Goal: Task Accomplishment & Management: Manage account settings

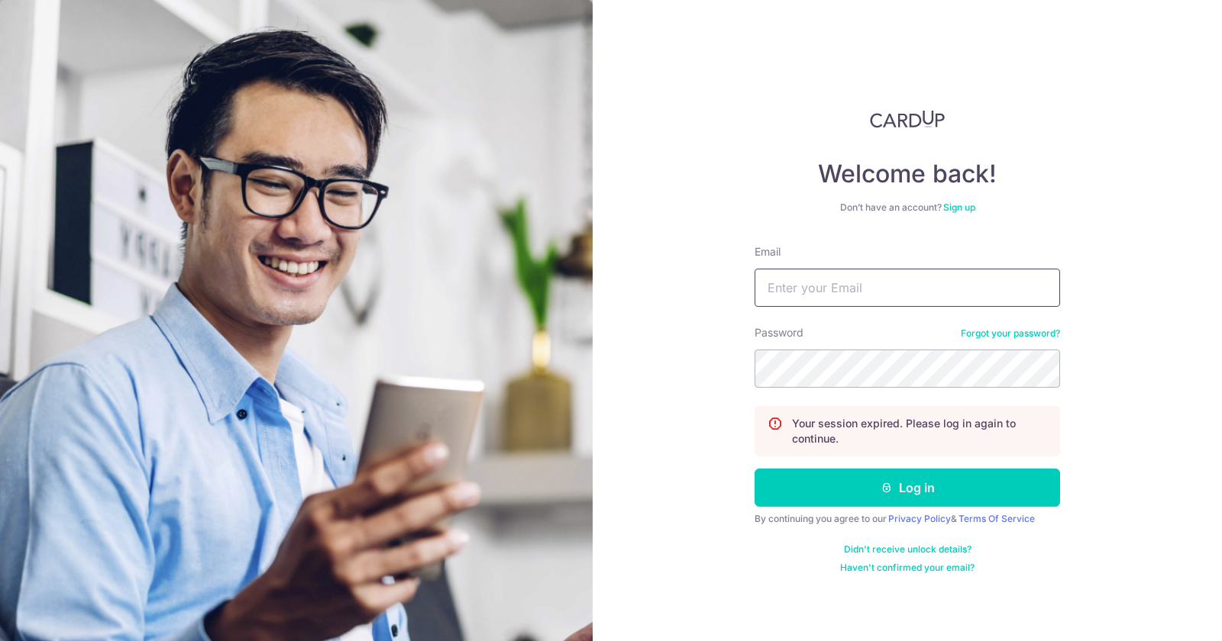
click at [901, 278] on input "Email" at bounding box center [906, 288] width 305 height 38
click at [1049, 289] on input "Email" at bounding box center [906, 288] width 305 height 38
click at [0, 641] on com-1password-button at bounding box center [0, 641] width 0 height 0
type input "[EMAIL_ADDRESS][DOMAIN_NAME]"
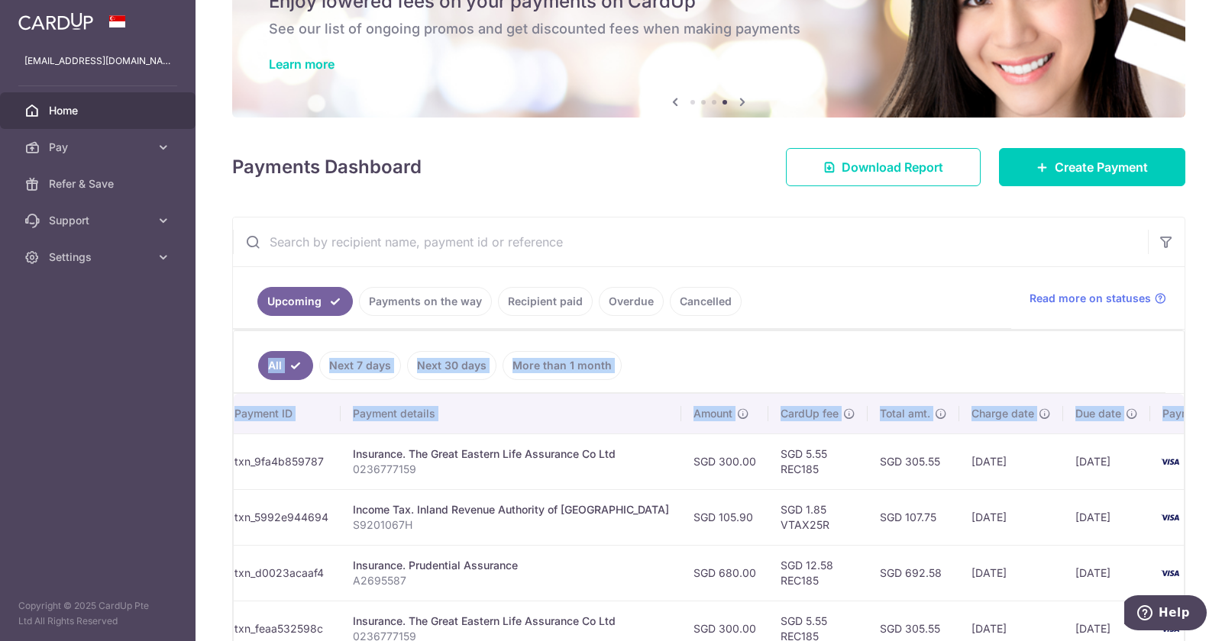
scroll to position [0, 230]
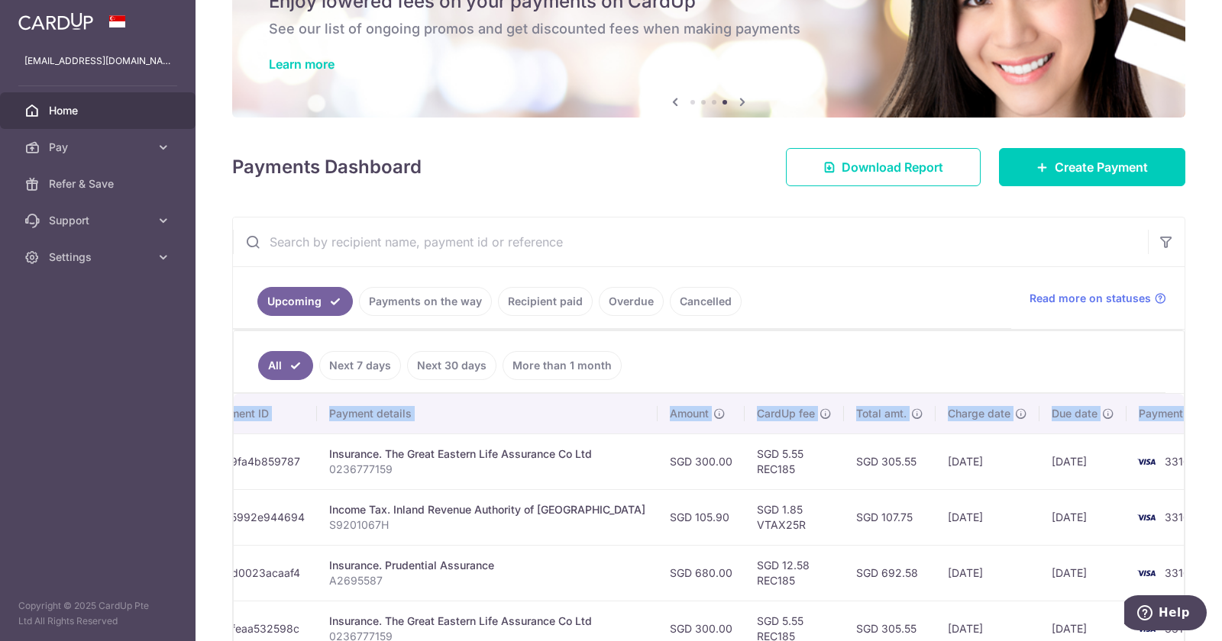
drag, startPoint x: 959, startPoint y: 454, endPoint x: 640, endPoint y: 393, distance: 324.9
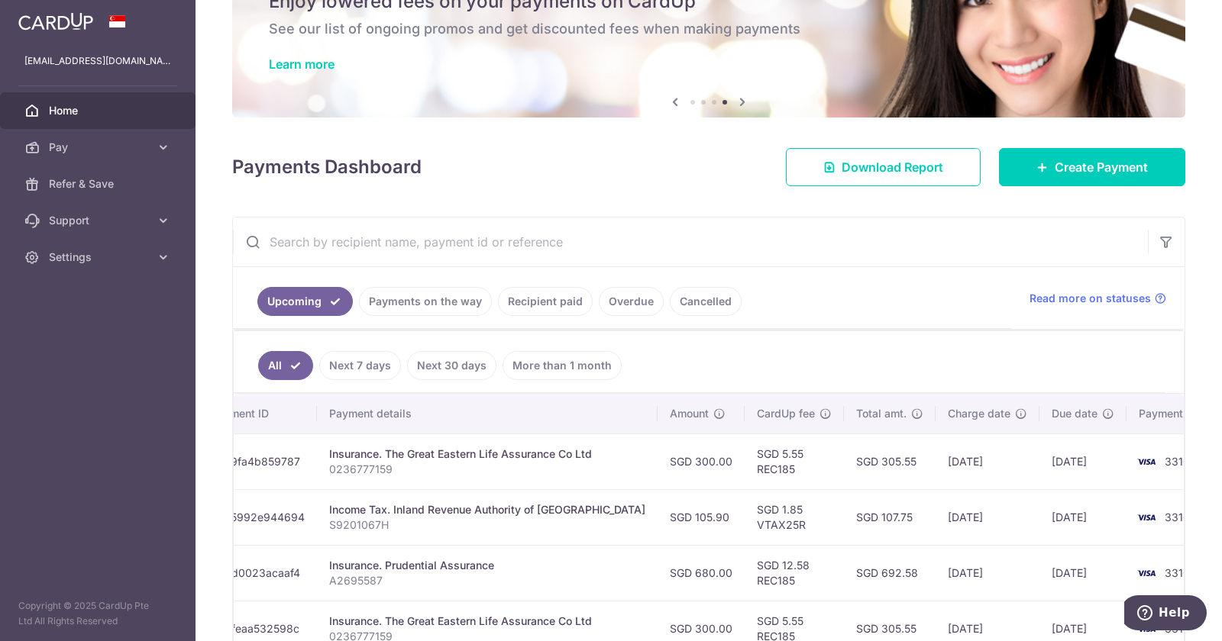
click at [935, 532] on td "[DATE]" at bounding box center [987, 517] width 104 height 56
click at [844, 517] on td "SGD 107.75" at bounding box center [890, 517] width 92 height 56
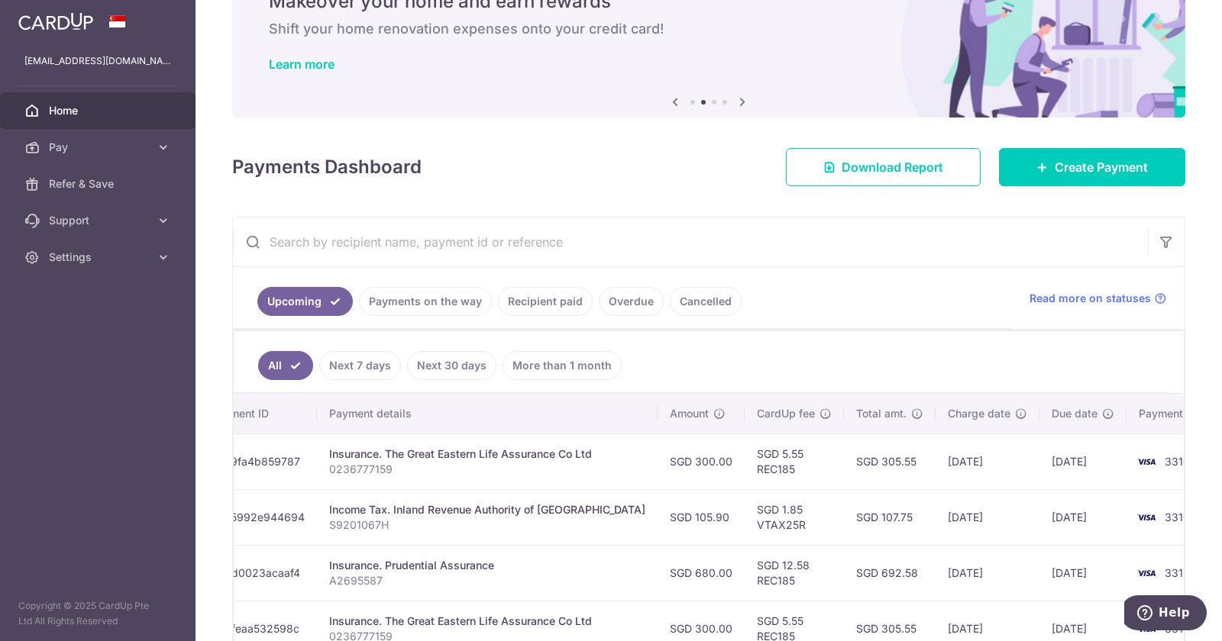
click at [377, 473] on p "0236777159" at bounding box center [487, 469] width 316 height 15
click at [77, 150] on span "Pay" at bounding box center [99, 147] width 101 height 15
click at [114, 183] on span "Payments" at bounding box center [99, 183] width 101 height 15
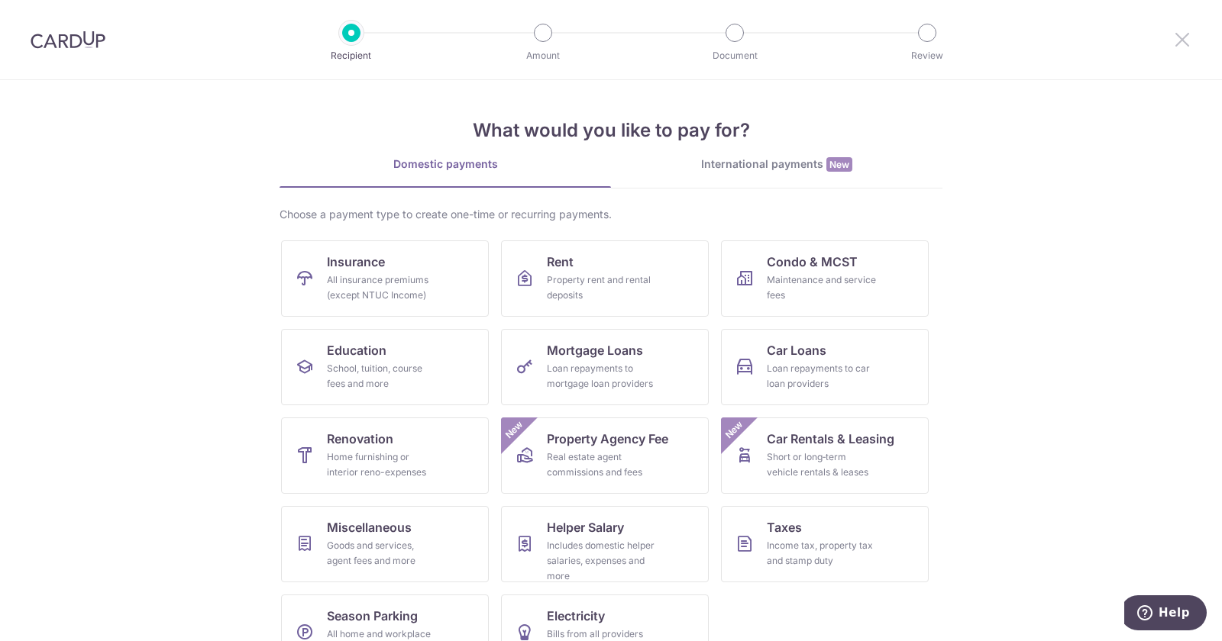
click at [1190, 47] on icon at bounding box center [1182, 39] width 18 height 19
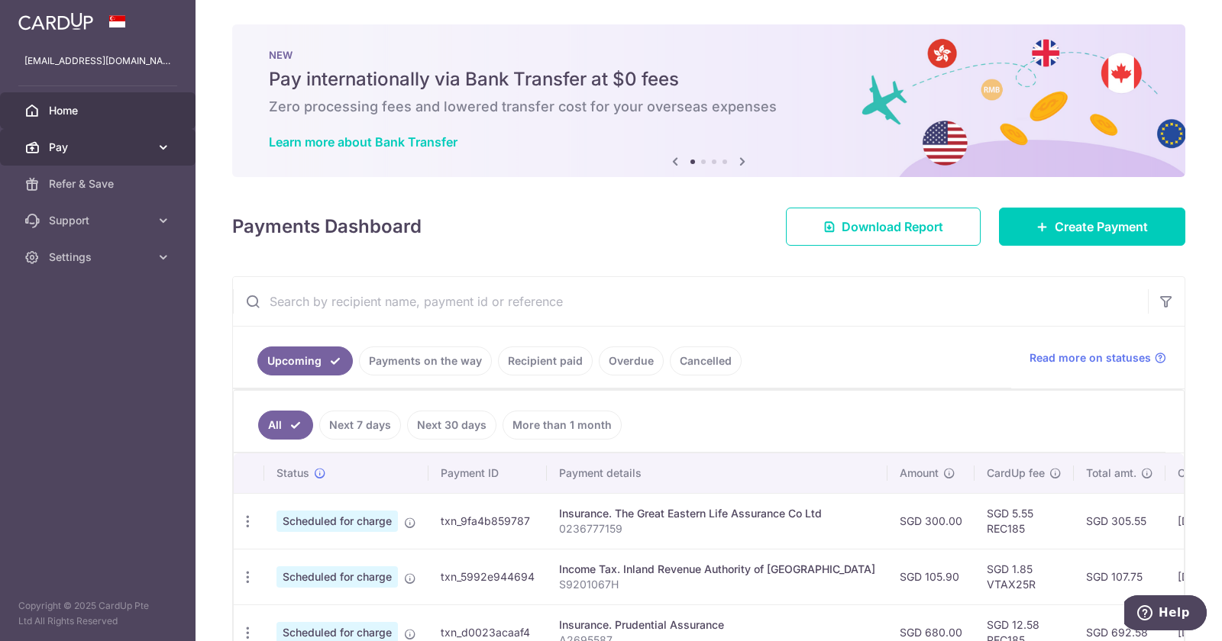
click at [135, 162] on link "Pay" at bounding box center [97, 147] width 195 height 37
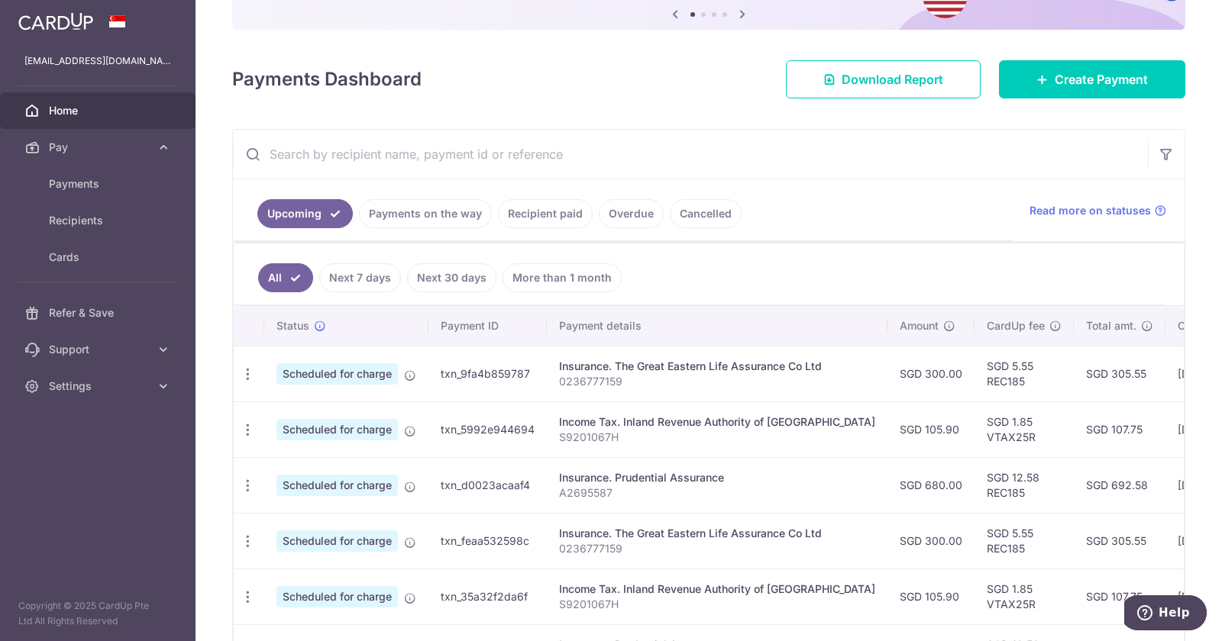
scroll to position [156, 0]
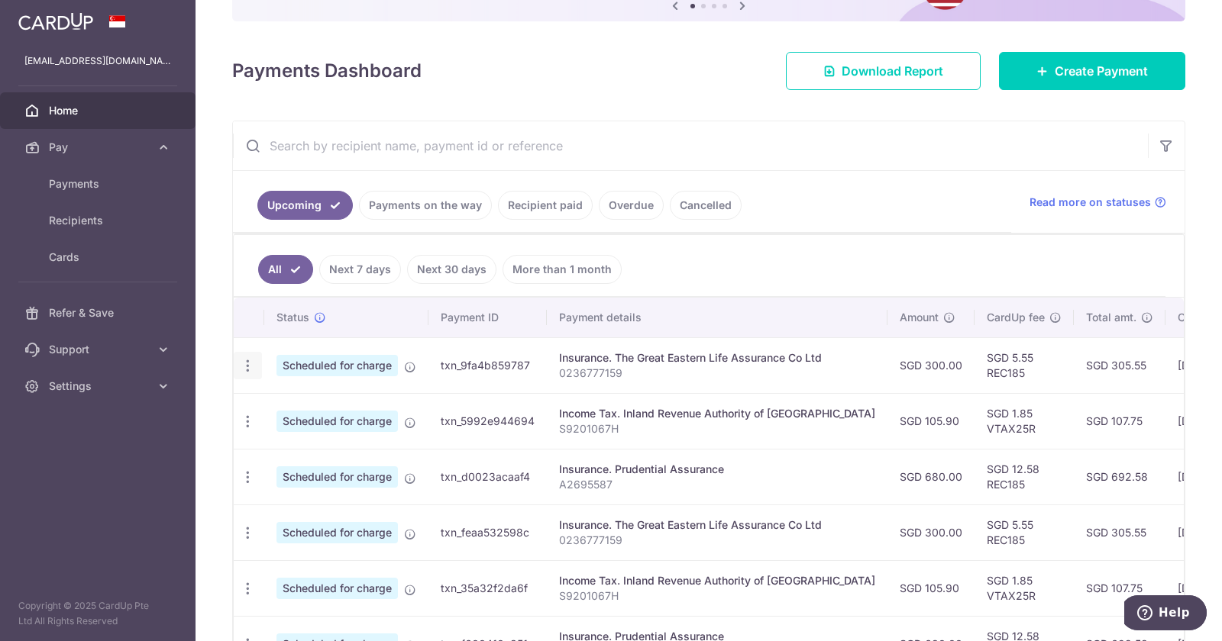
click at [246, 370] on icon "button" at bounding box center [248, 366] width 16 height 16
click at [289, 450] on span "Cancel payment" at bounding box center [329, 445] width 102 height 18
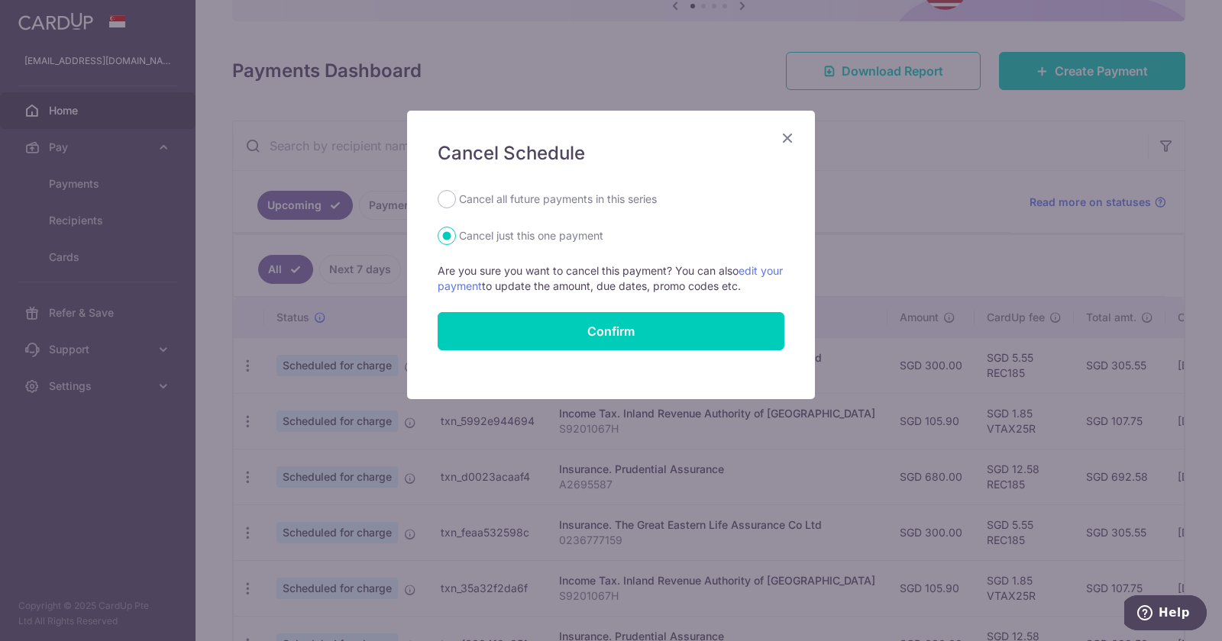
click at [534, 197] on label "Cancel all future payments in this series" at bounding box center [558, 199] width 198 height 18
click at [456, 197] on input "Cancel all future payments in this series" at bounding box center [446, 199] width 18 height 18
radio input "true"
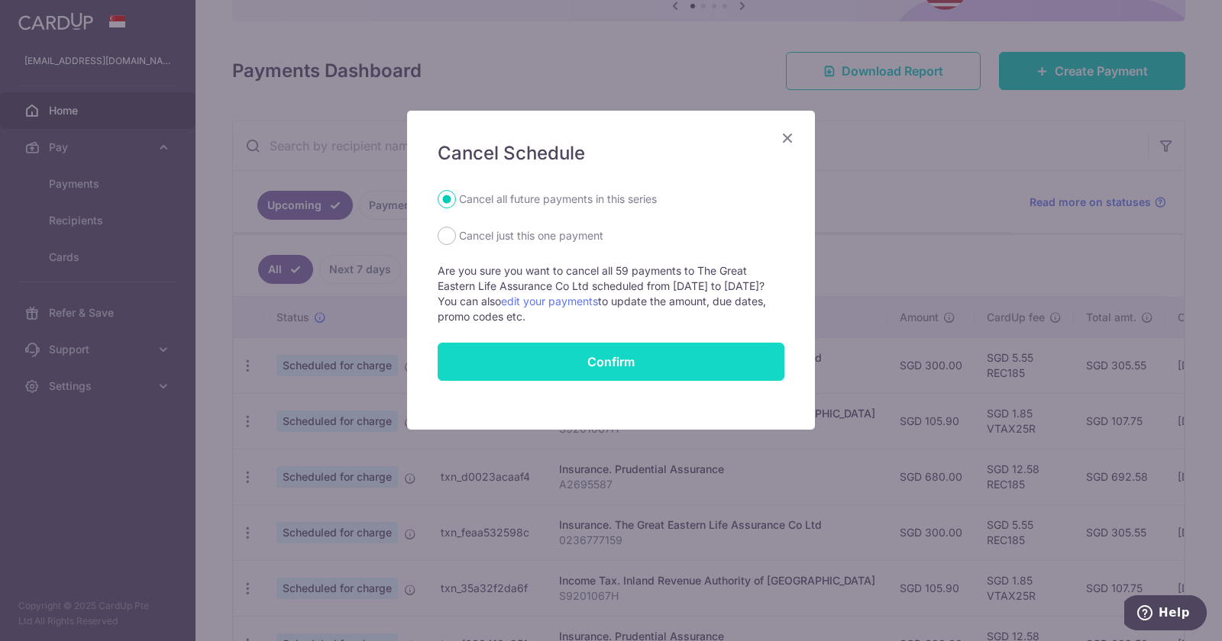
click at [685, 372] on button "Confirm" at bounding box center [610, 362] width 347 height 38
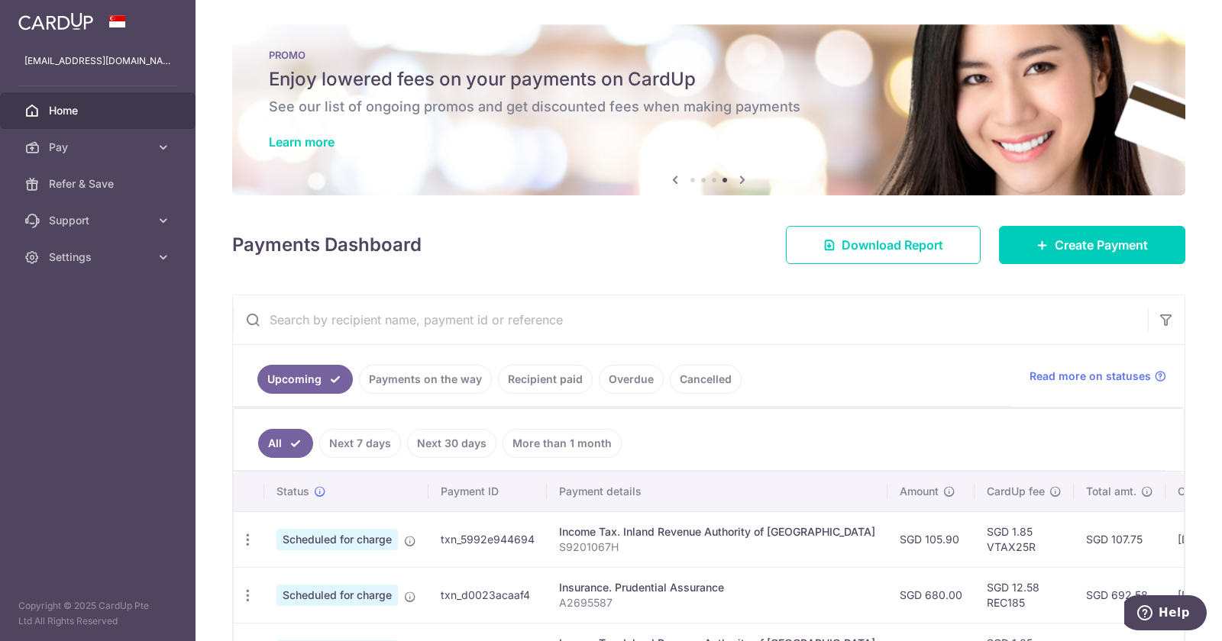
click at [447, 593] on td "txn_d0023acaaf4" at bounding box center [487, 595] width 118 height 56
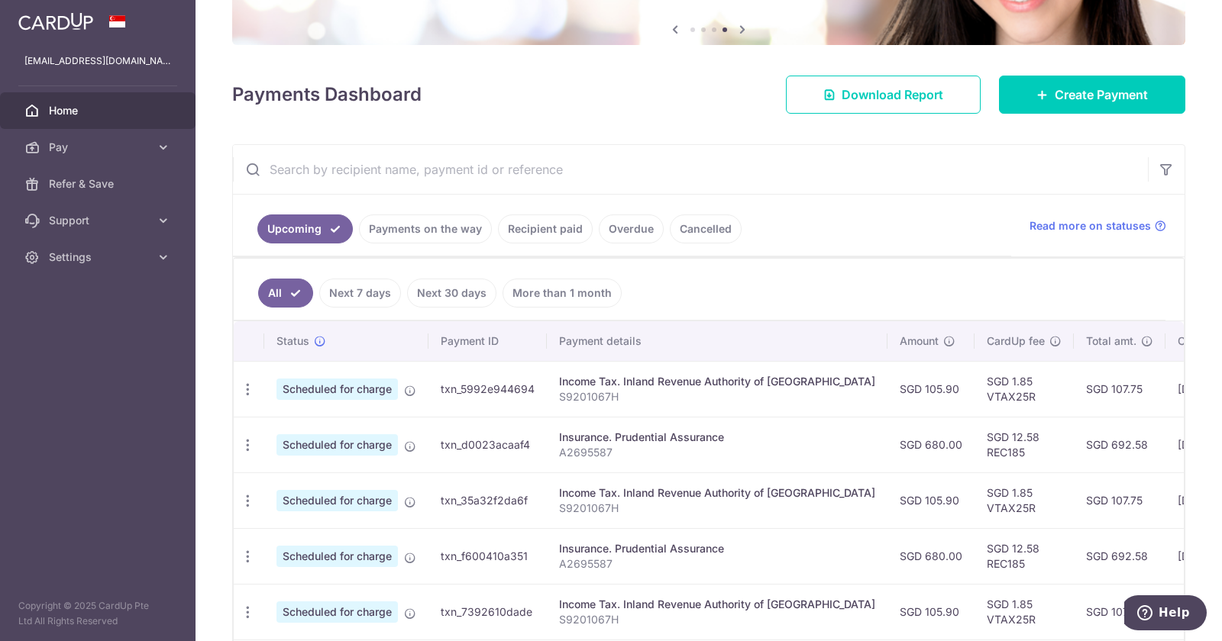
scroll to position [156, 0]
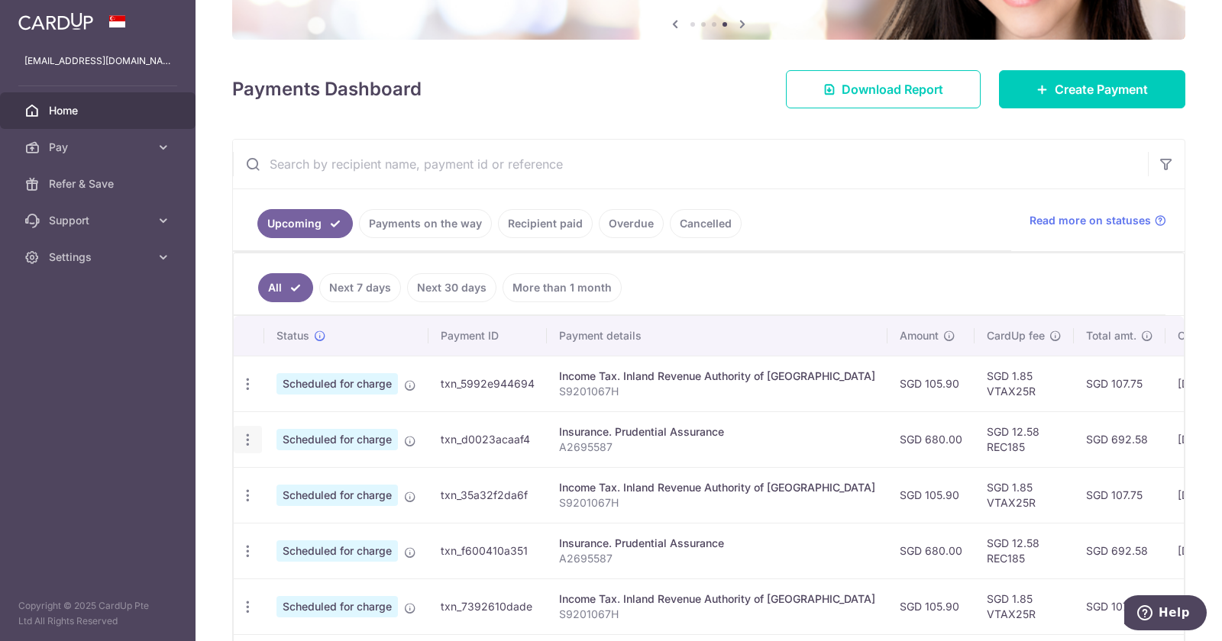
click at [249, 441] on icon "button" at bounding box center [248, 440] width 16 height 16
click at [299, 515] on span "Cancel payment" at bounding box center [329, 519] width 102 height 18
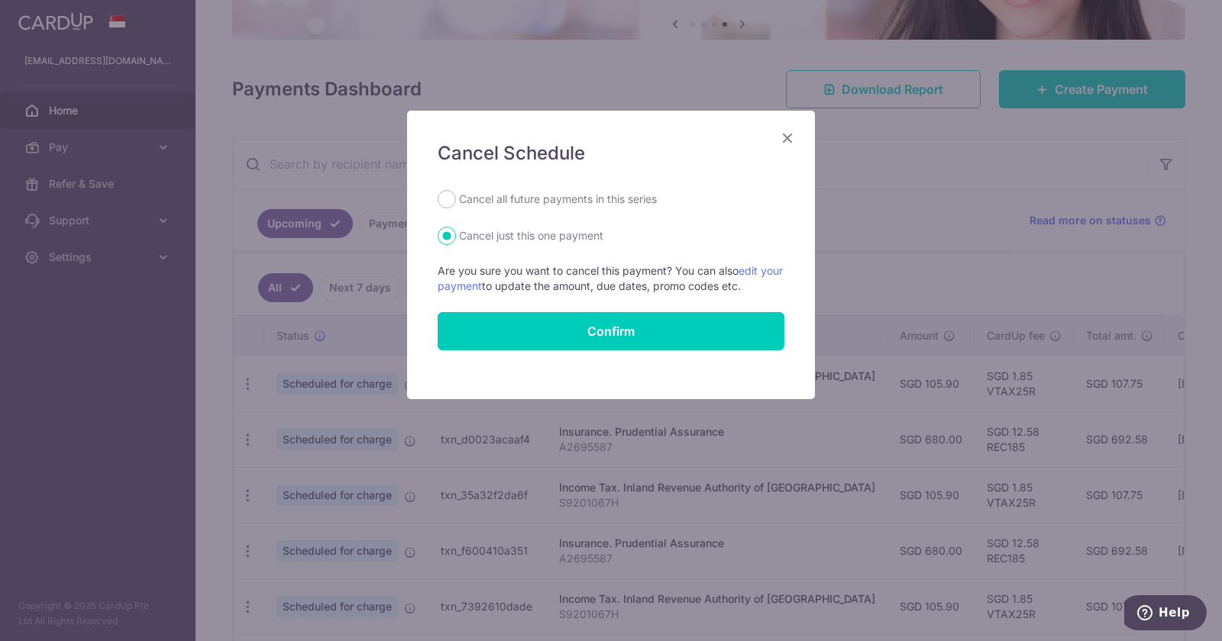
click at [628, 207] on label "Cancel all future payments in this series" at bounding box center [558, 199] width 198 height 18
click at [456, 207] on input "Cancel all future payments in this series" at bounding box center [446, 199] width 18 height 18
radio input "true"
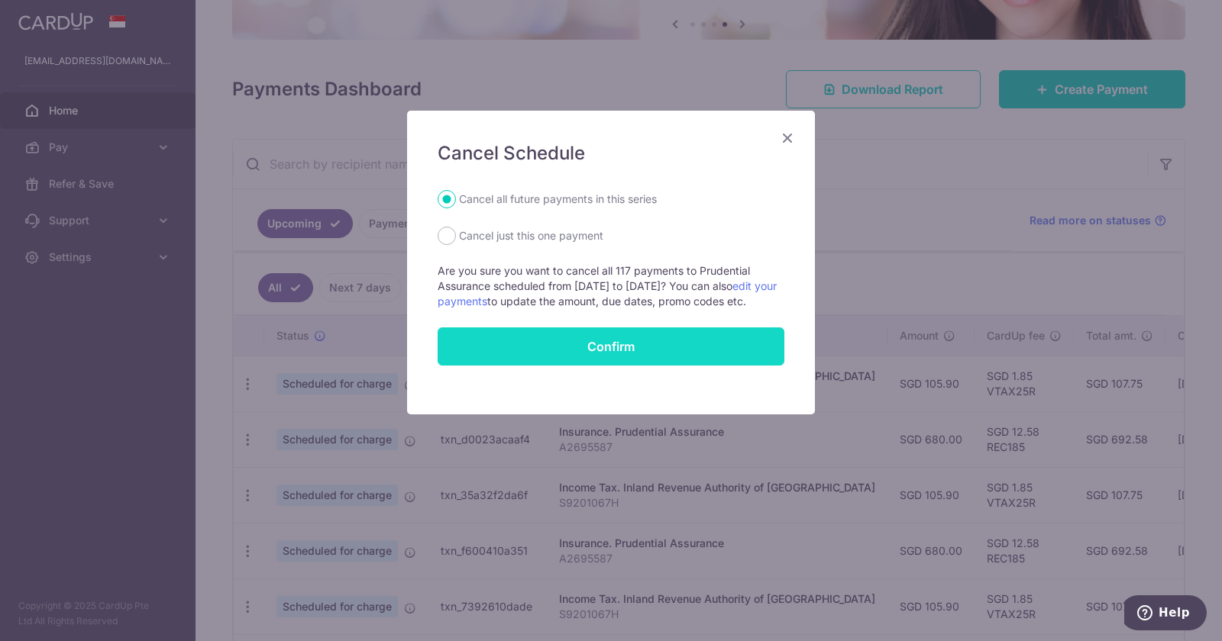
click at [671, 366] on button "Confirm" at bounding box center [610, 347] width 347 height 38
